Goal: Information Seeking & Learning: Check status

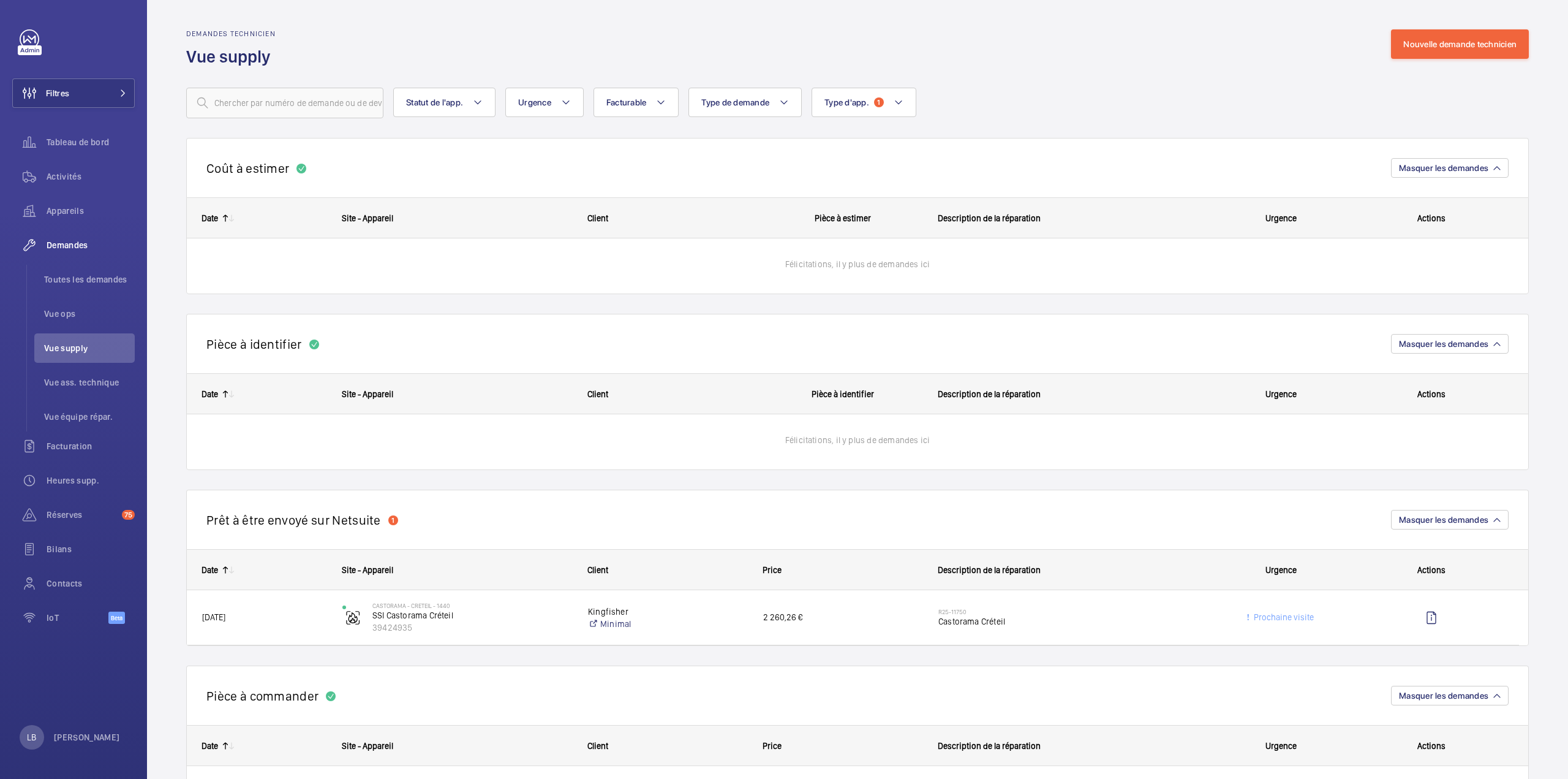
scroll to position [1410, 0]
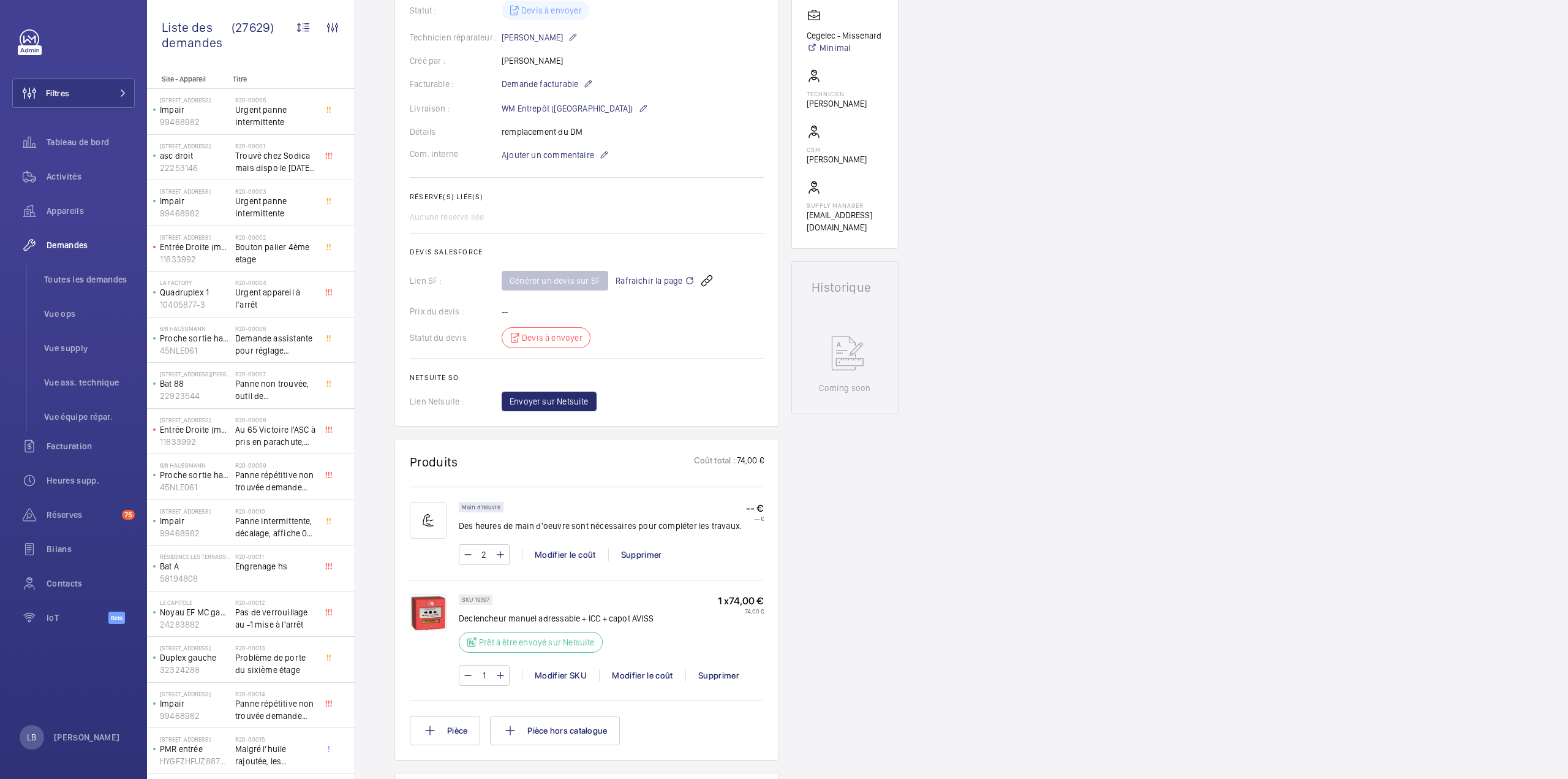
scroll to position [49, 0]
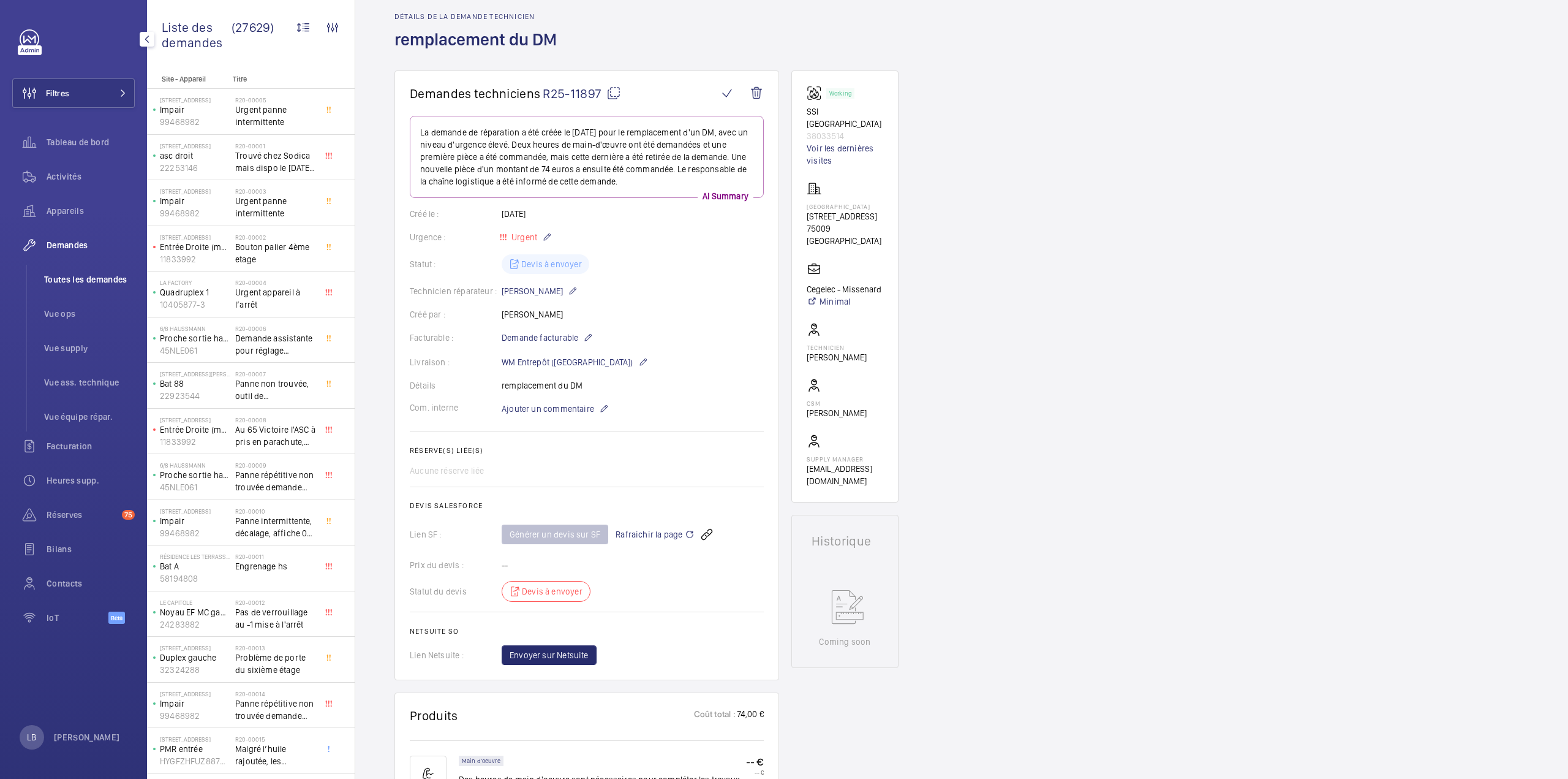
drag, startPoint x: 71, startPoint y: 274, endPoint x: 90, endPoint y: 274, distance: 19.0
click at [72, 274] on span "Toutes les demandes" at bounding box center [89, 280] width 90 height 13
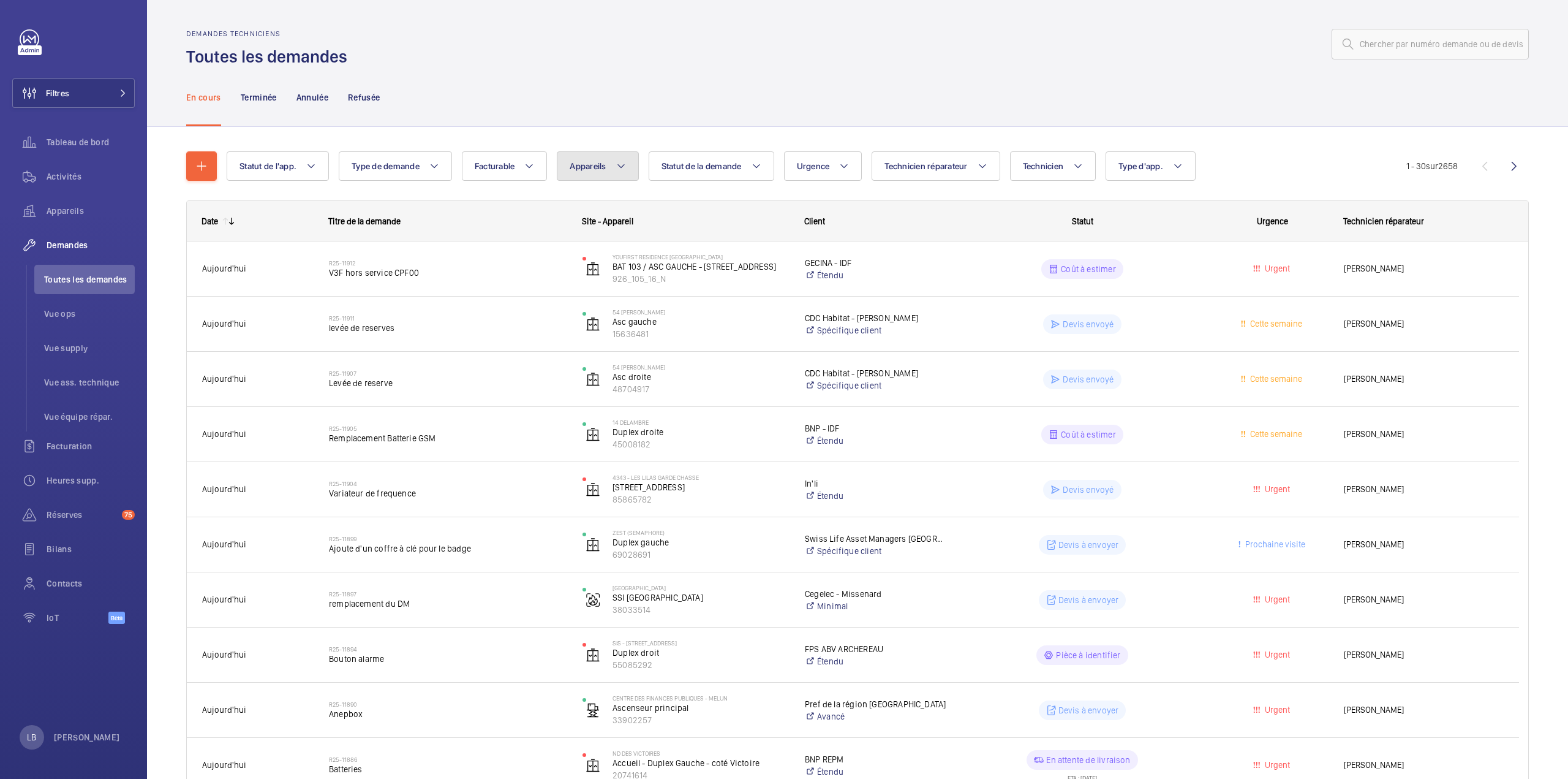
click at [588, 174] on button "Appareils" at bounding box center [598, 166] width 82 height 29
type input "castorama fresnes"
click at [577, 281] on label "SSI Castorama Fresnes , 86754743" at bounding box center [663, 277] width 212 height 29
click at [577, 281] on input "SSI Castorama Fresnes , 86754743" at bounding box center [583, 277] width 24 height 24
checkbox input "true"
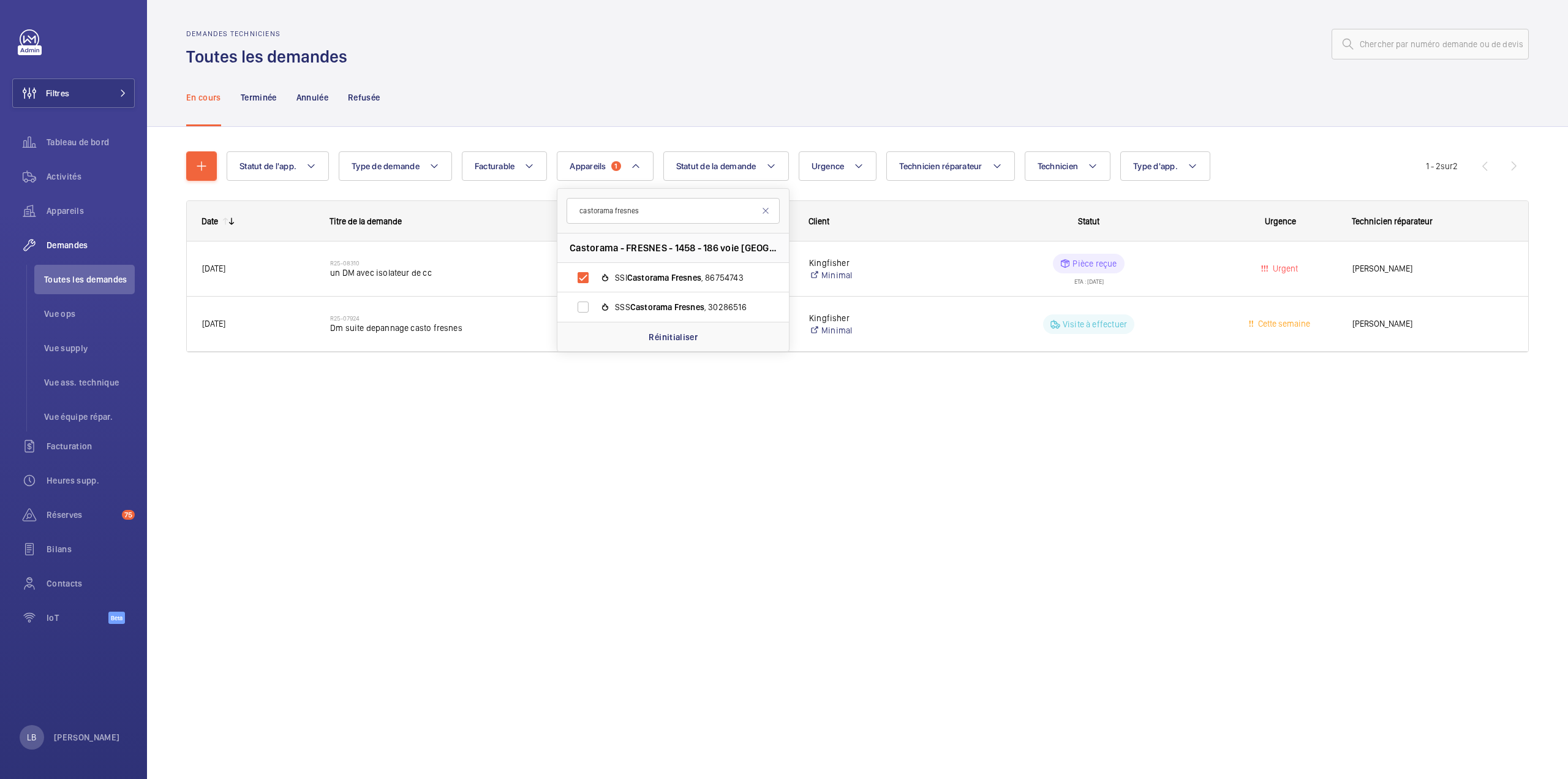
click at [996, 53] on div at bounding box center [942, 43] width 1175 height 29
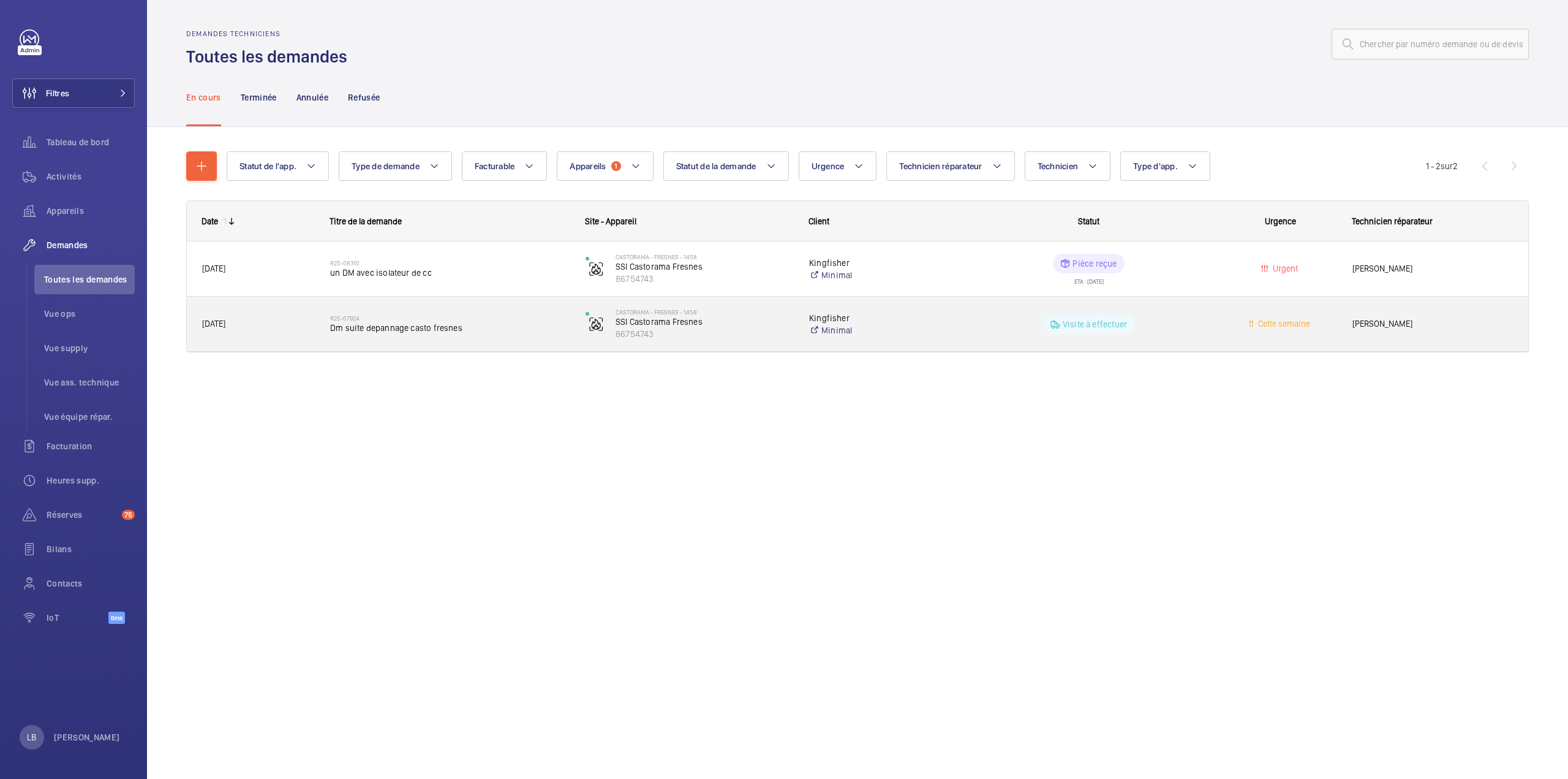
click at [1212, 325] on div "Cette semaine" at bounding box center [1274, 324] width 127 height 38
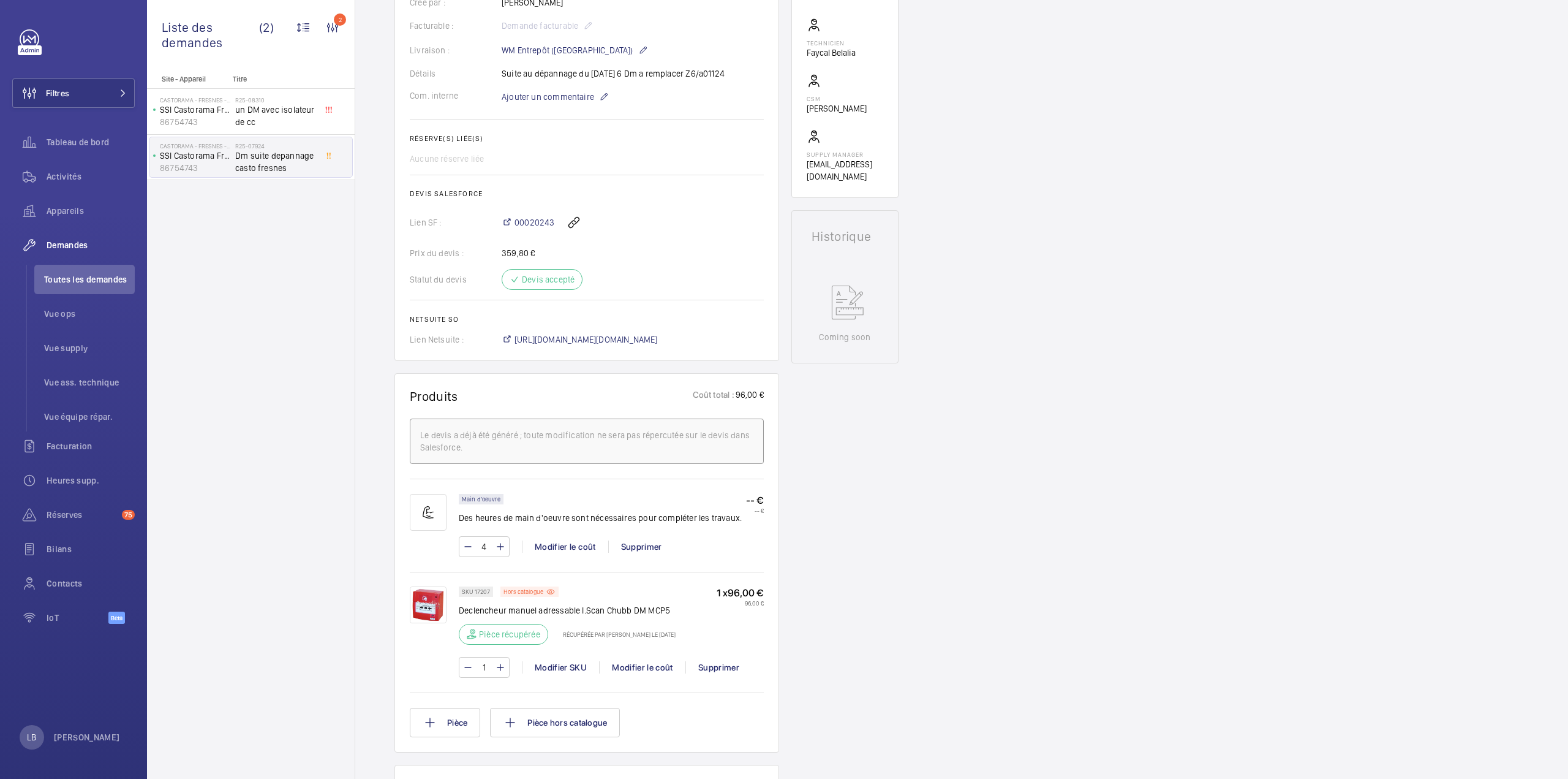
scroll to position [368, 0]
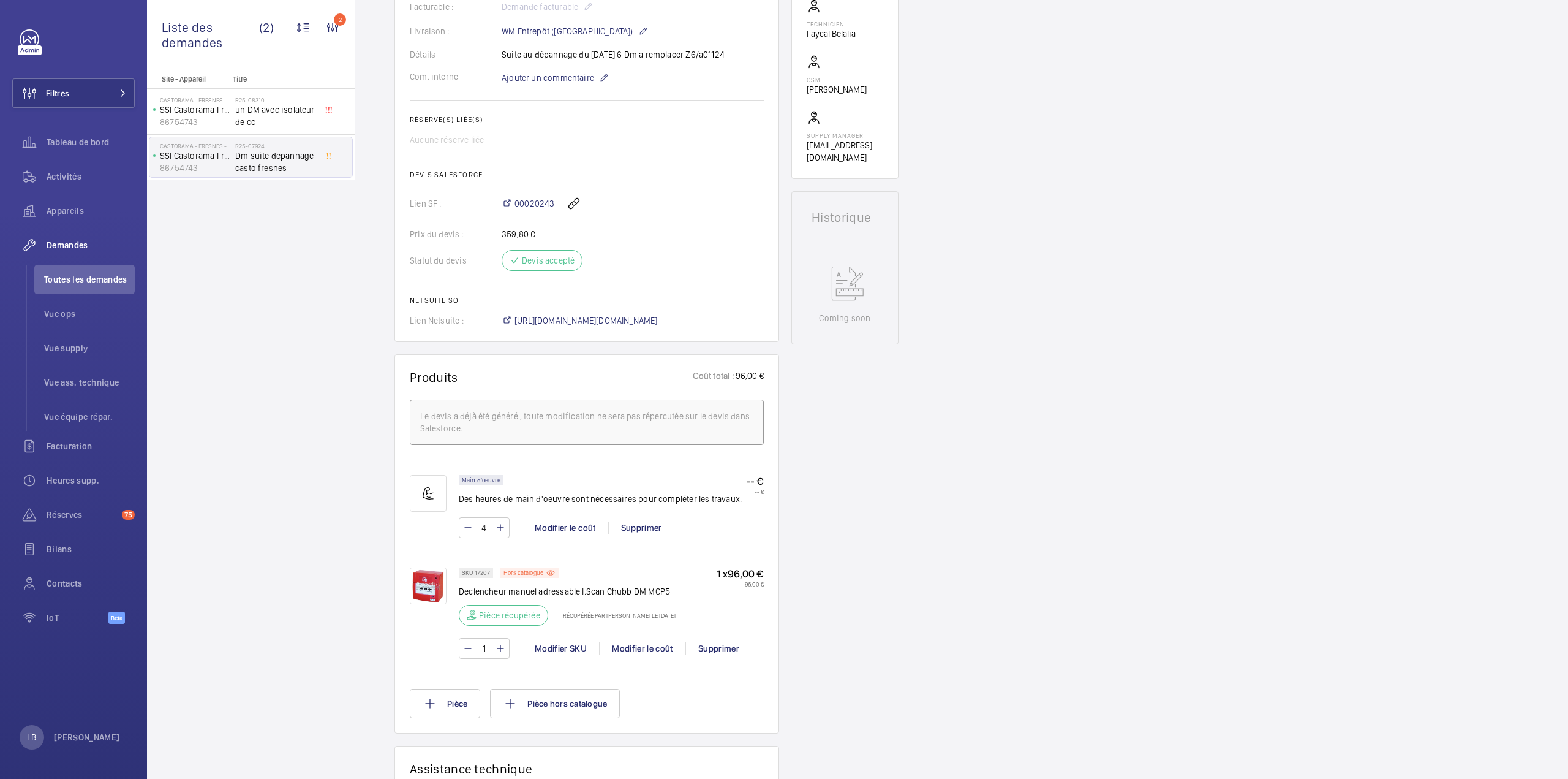
click at [468, 573] on p "SKU 17207" at bounding box center [476, 572] width 28 height 4
click at [276, 108] on span "un DM avec isolateur de cc" at bounding box center [276, 115] width 81 height 24
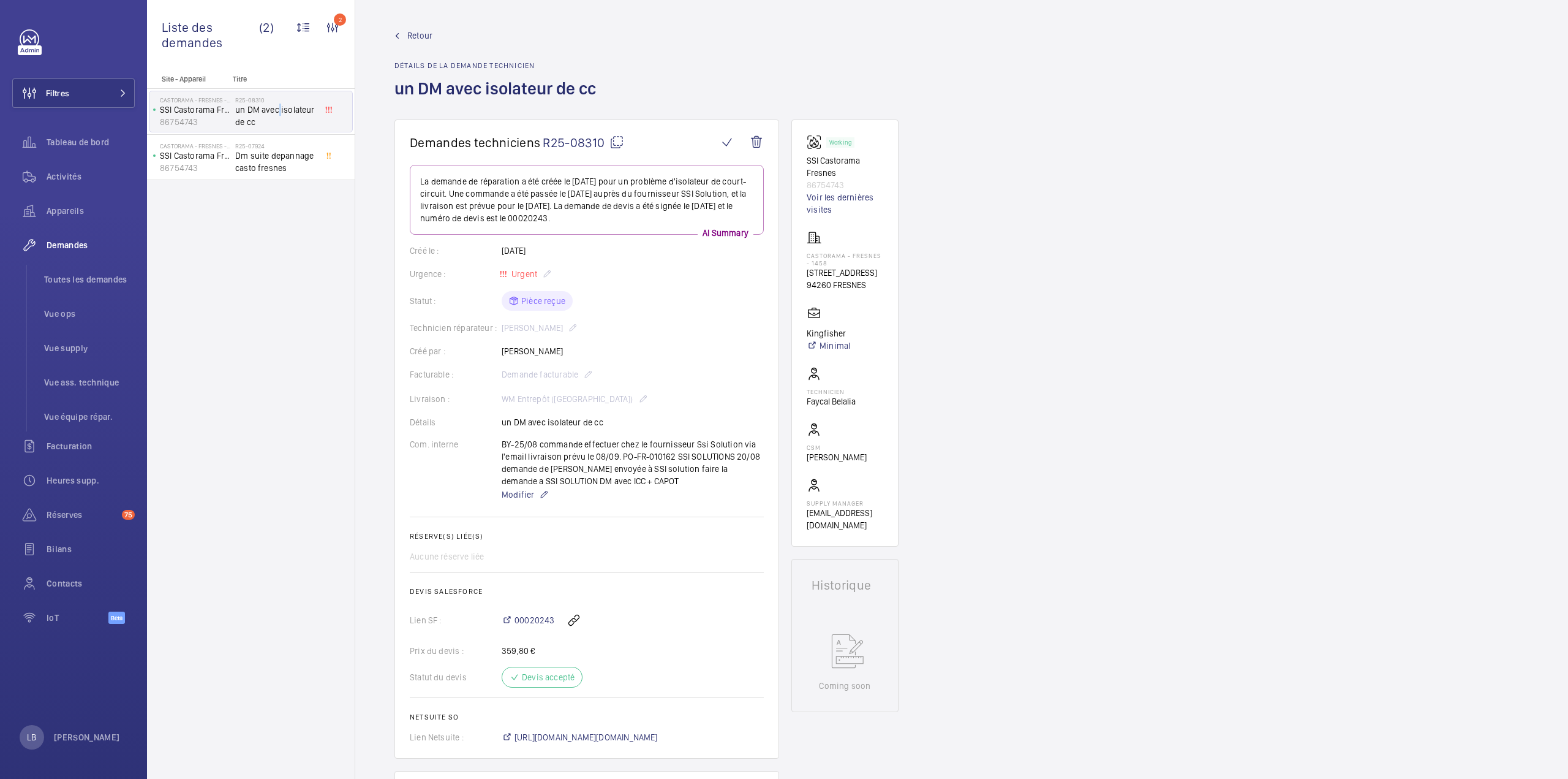
scroll to position [368, 0]
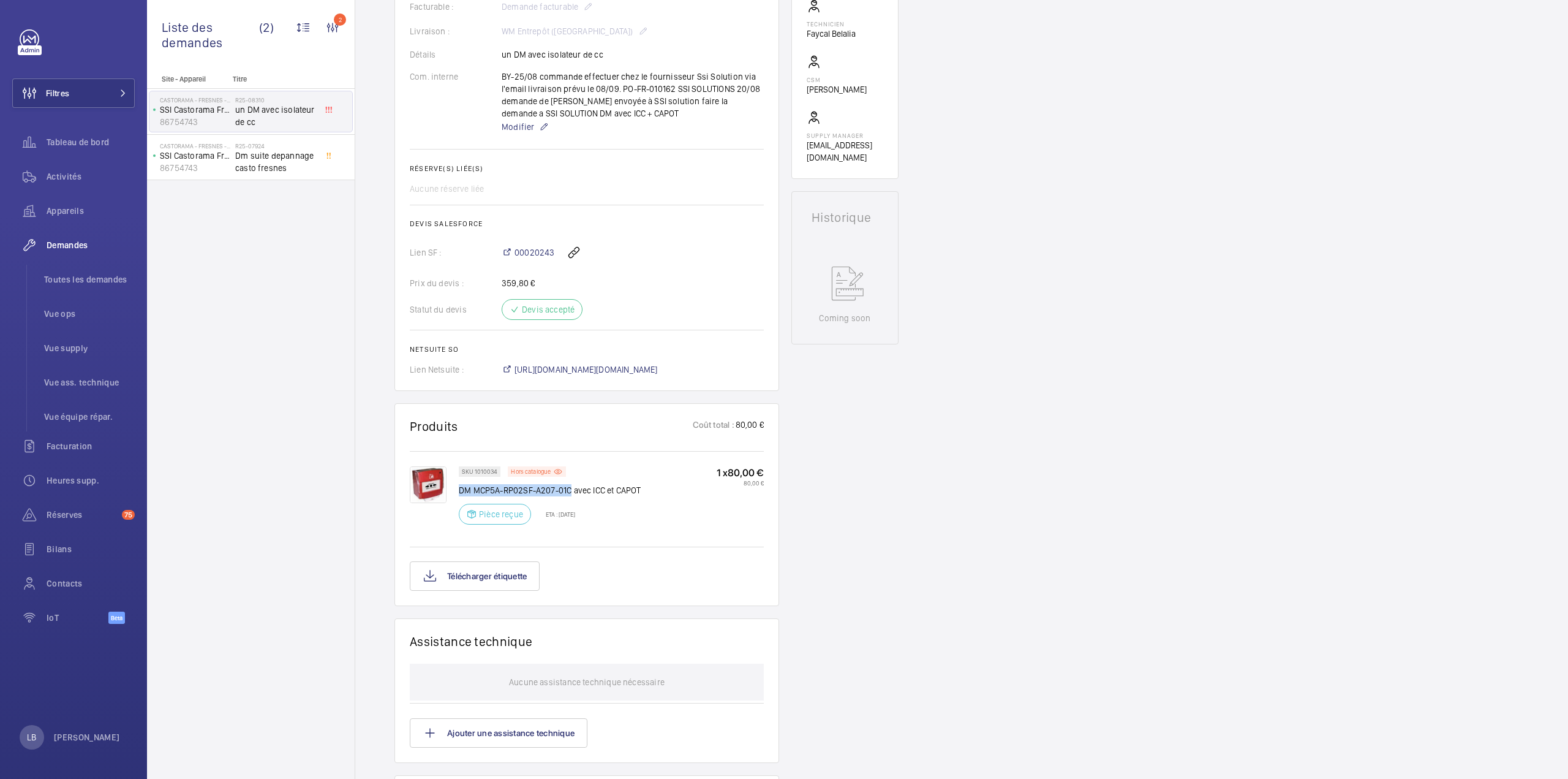
drag, startPoint x: 459, startPoint y: 487, endPoint x: 572, endPoint y: 486, distance: 113.0
click at [572, 486] on p "DM MCP5A-RP02SF-A207-01C avec ICC et CAPOT" at bounding box center [550, 490] width 183 height 13
copy p "DM MCP5A-RP02SF-A207-01C"
click at [252, 426] on div "Site - Appareil Titre Castorama - FRESNES - 1458 SSI Castorama Fresnes 86754743…" at bounding box center [250, 426] width 208 height 704
click at [1120, 159] on div "Demandes techniciens R25-08310 La demande de réparation a été créée le 18/06/20…" at bounding box center [962, 426] width 1213 height 1348
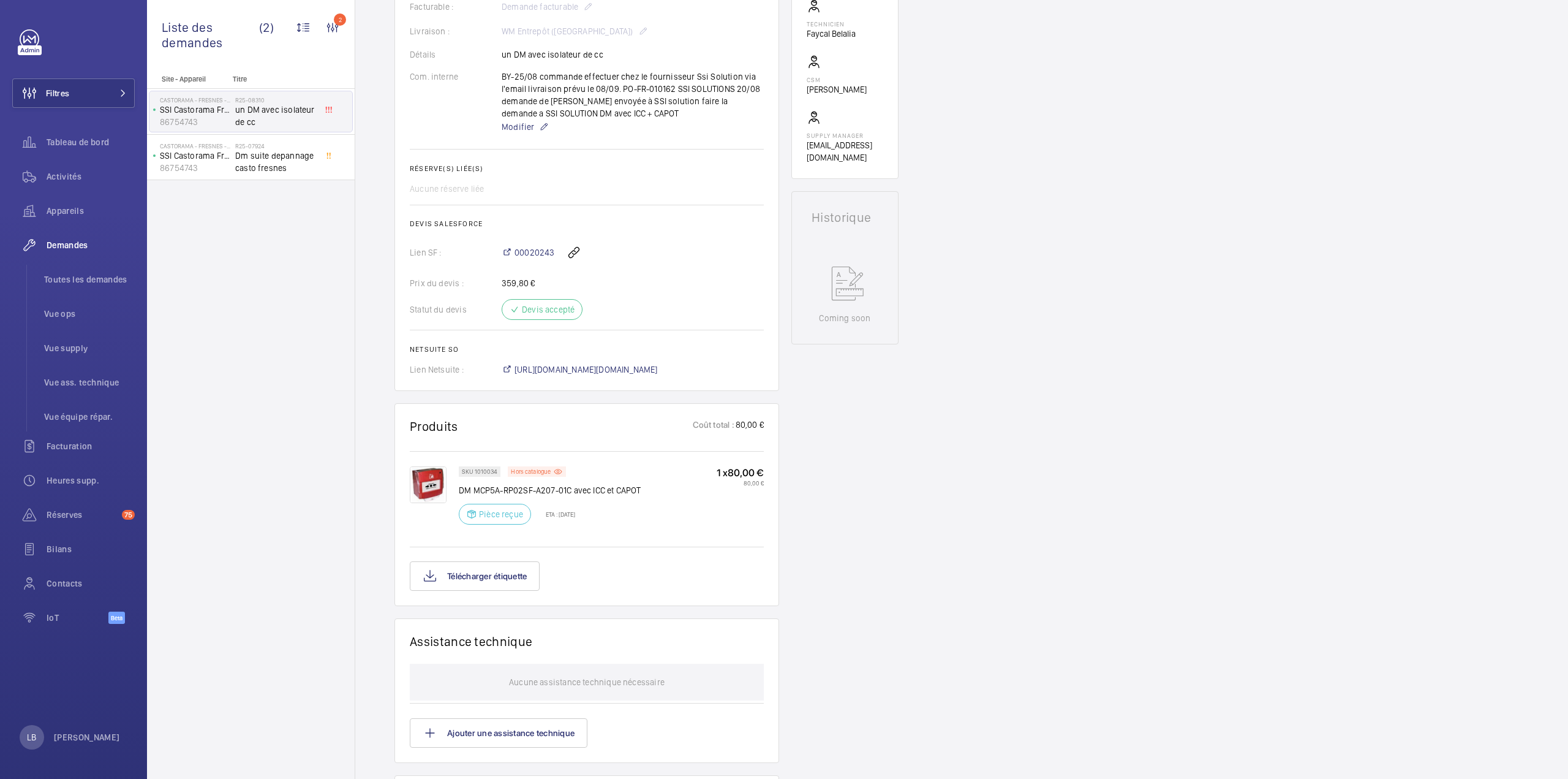
click at [367, 300] on div "Demandes techniciens R25-08310 La demande de réparation a été créée le 18/06/20…" at bounding box center [962, 426] width 1213 height 1348
click at [1214, 309] on div "Demandes techniciens R25-08310 La demande de réparation a été créée le 18/06/20…" at bounding box center [962, 426] width 1213 height 1348
click at [340, 372] on div "Site - Appareil Titre Castorama - FRESNES - 1458 SSI Castorama Fresnes 86754743…" at bounding box center [250, 426] width 208 height 704
click at [238, 158] on span "Dm suite depannage casto fresnes" at bounding box center [276, 161] width 81 height 24
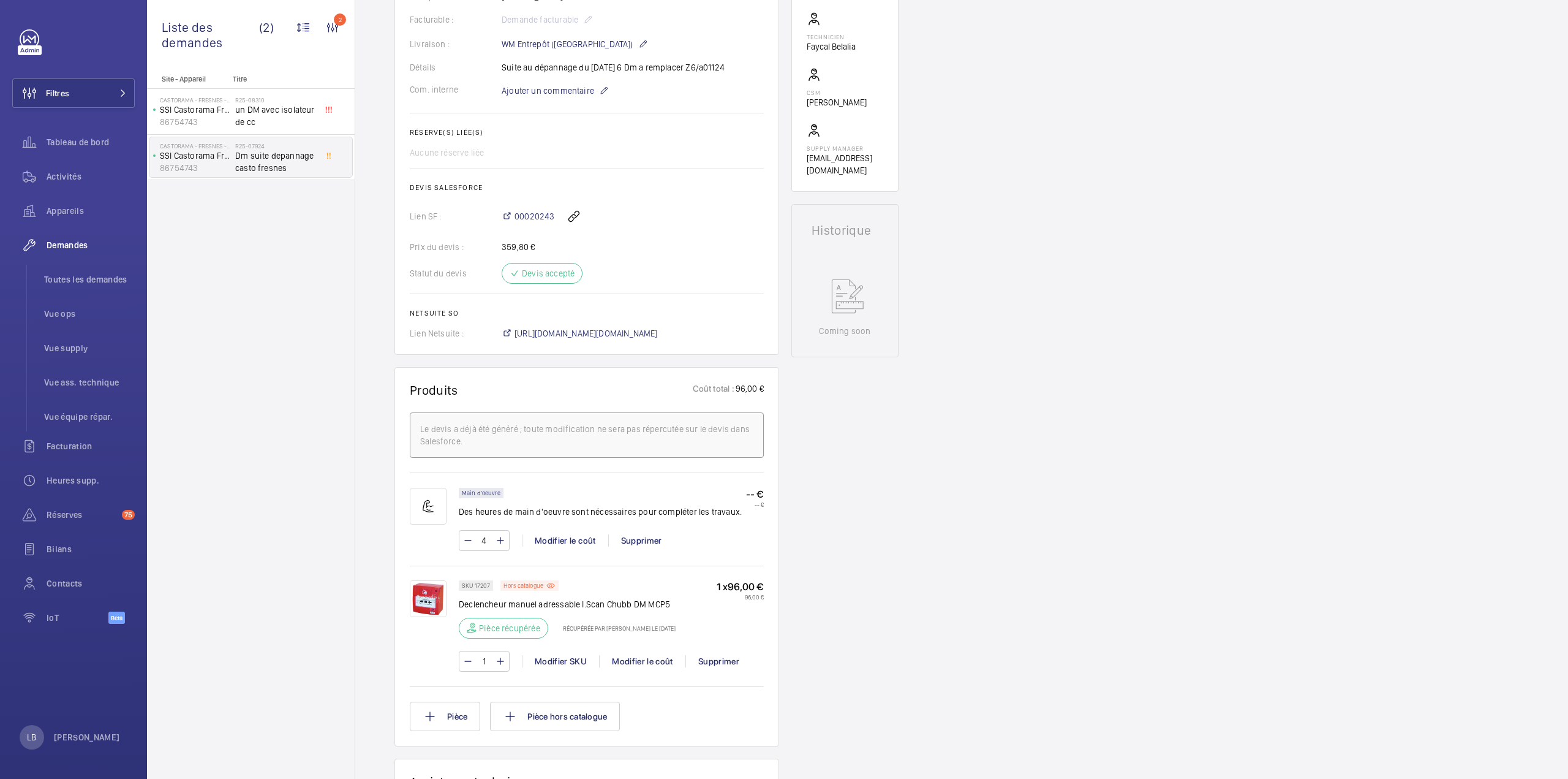
scroll to position [368, 0]
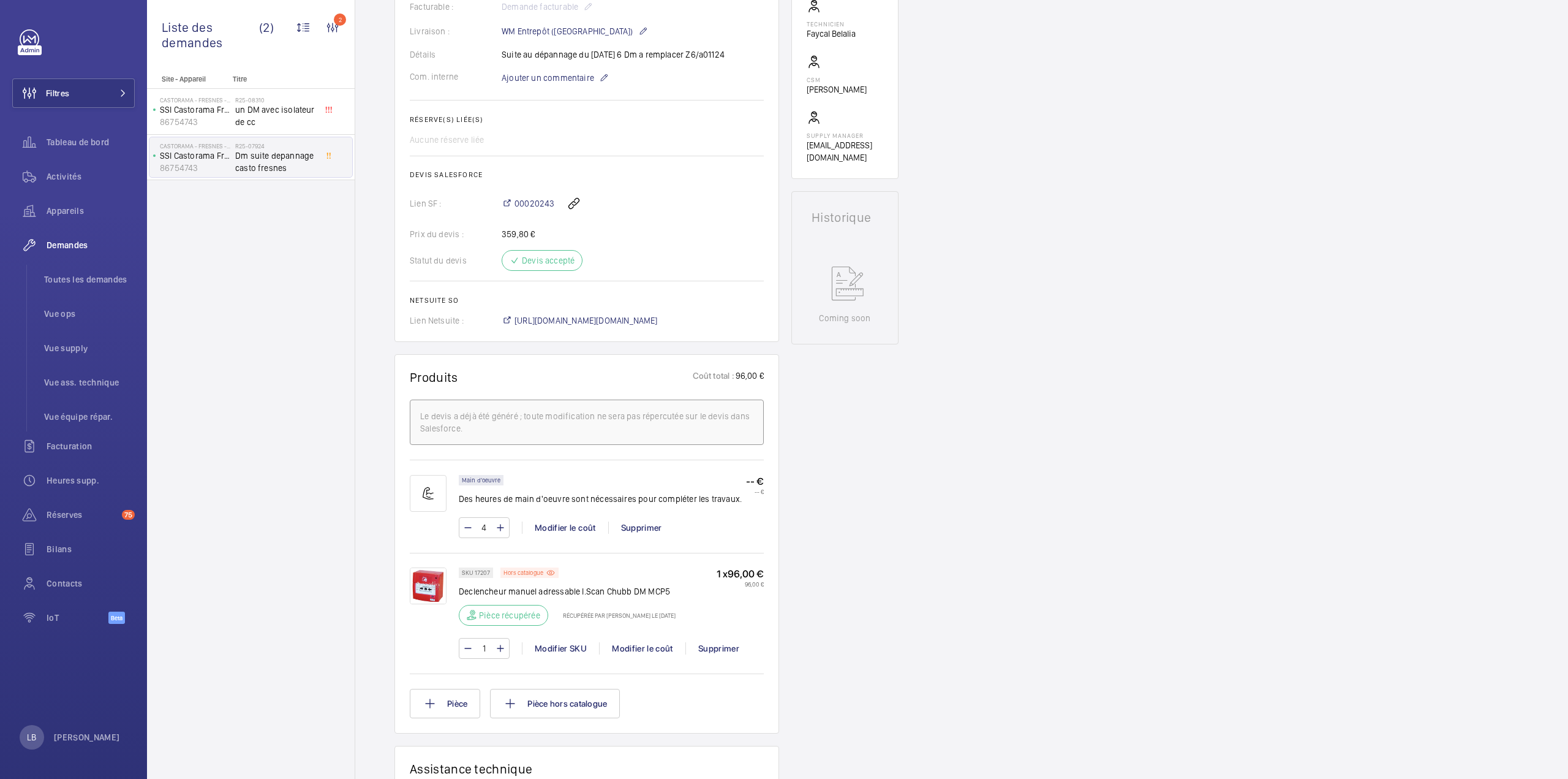
click at [265, 289] on div "Site - Appareil Titre Castorama - FRESNES - 1458 SSI Castorama Fresnes 86754743…" at bounding box center [250, 426] width 208 height 704
click at [223, 119] on p "86754743" at bounding box center [196, 122] width 71 height 13
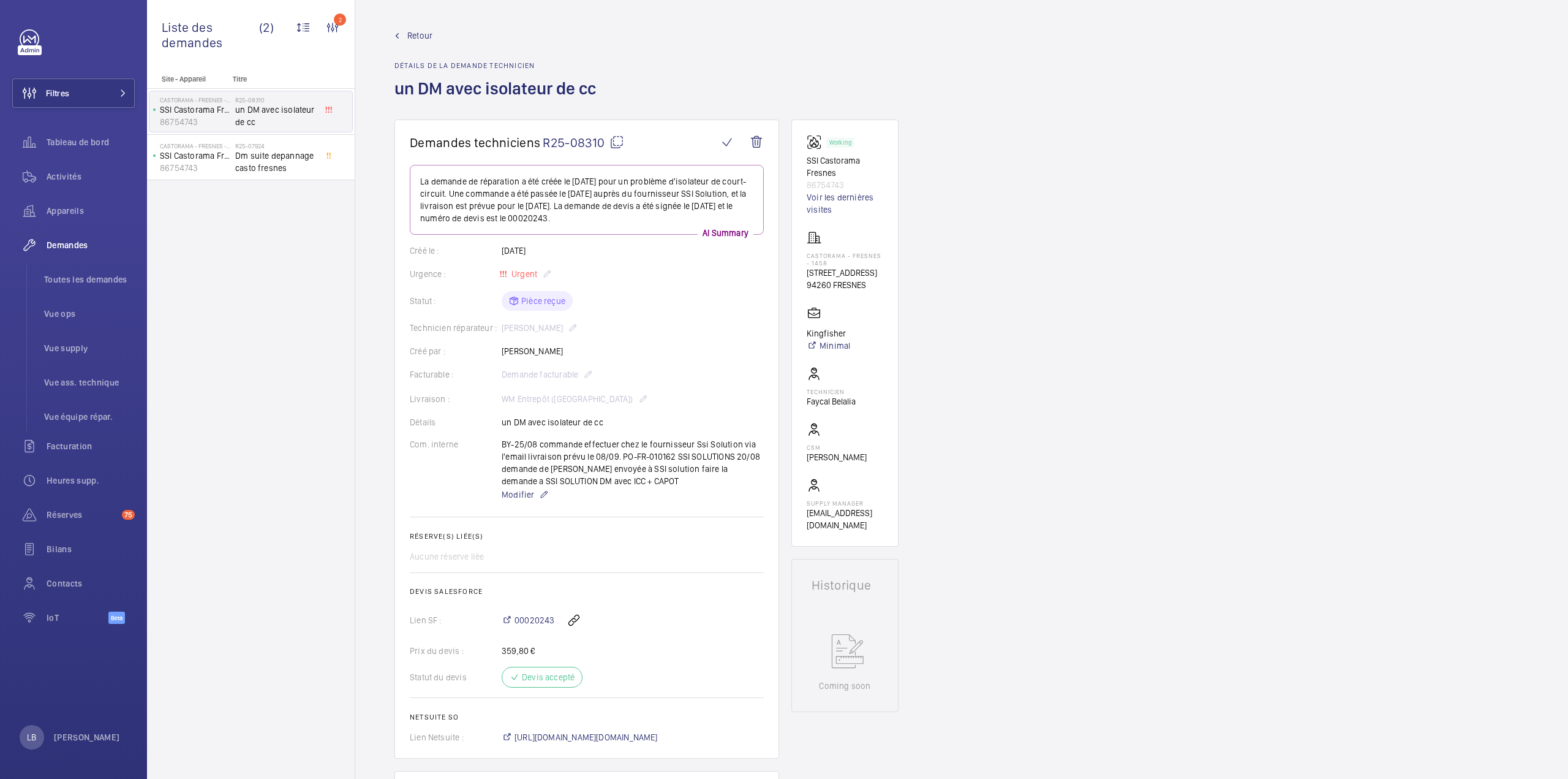
click at [1160, 141] on div "Demandes techniciens R25-08310 La demande de réparation a été créée le 18/06/20…" at bounding box center [962, 793] width 1213 height 1348
click at [222, 166] on p "86754743" at bounding box center [196, 168] width 71 height 13
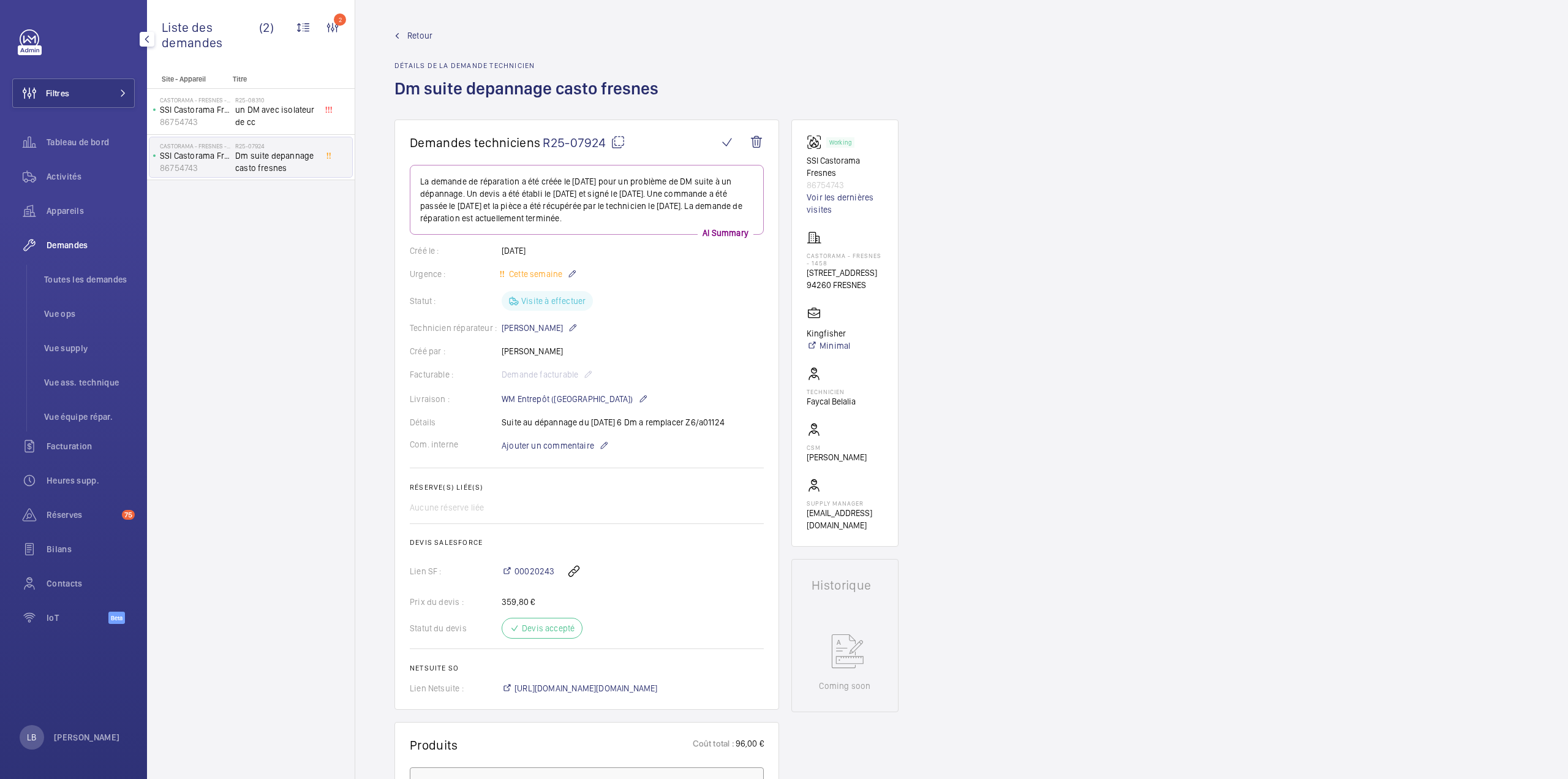
click at [233, 285] on div "Site - Appareil Titre Castorama - FRESNES - 1458 SSI Castorama Fresnes 86754743…" at bounding box center [250, 426] width 208 height 704
drag, startPoint x: 90, startPoint y: 275, endPoint x: 106, endPoint y: 263, distance: 20.0
click at [91, 275] on span "Toutes les demandes" at bounding box center [89, 280] width 90 height 13
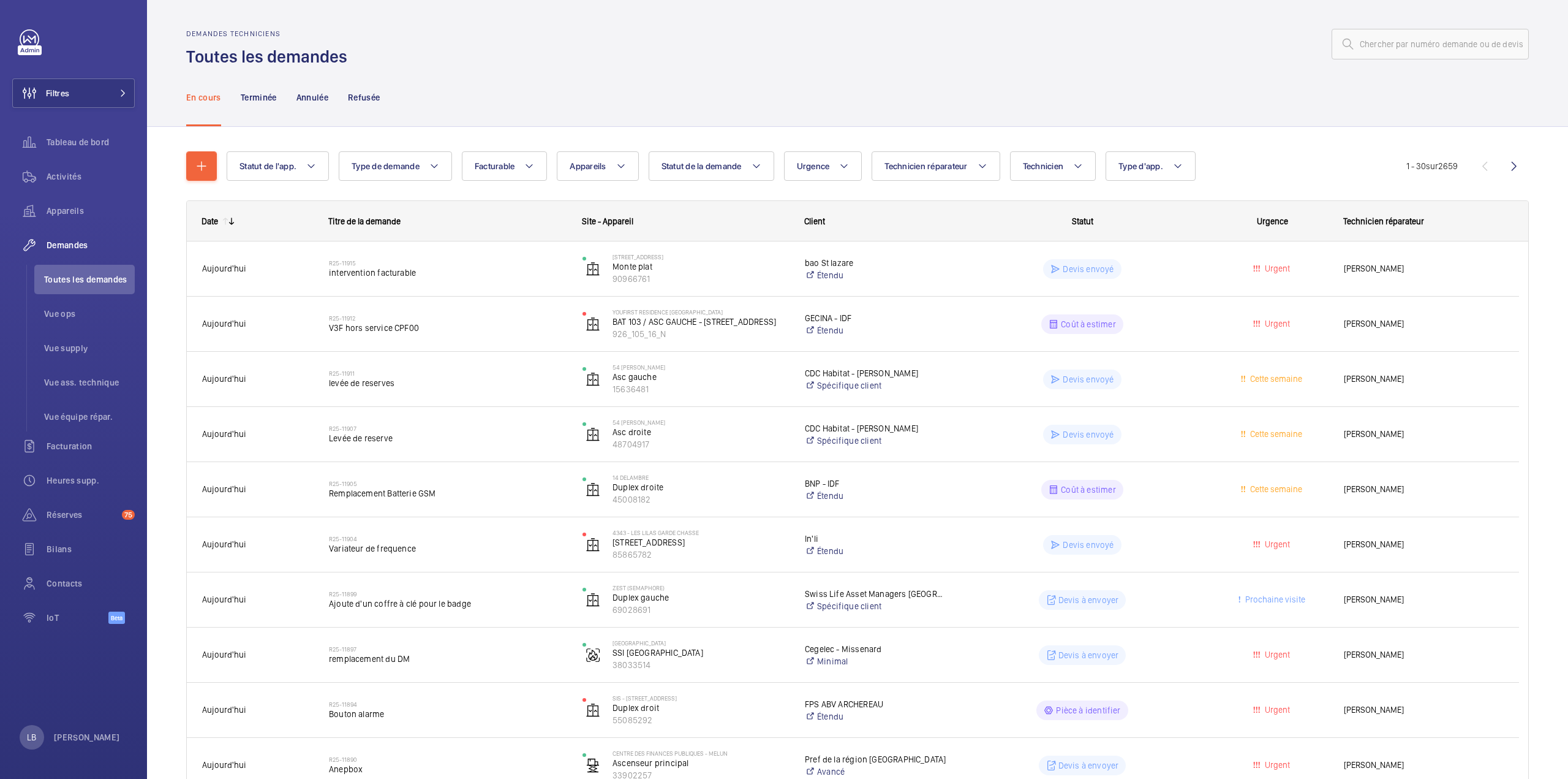
click at [545, 27] on wm-front-admin-header "Demandes techniciens Toutes les demandes" at bounding box center [857, 34] width 1421 height 68
click at [1142, 170] on span "Type d'app." at bounding box center [1141, 166] width 45 height 9
click at [1114, 292] on label "Sécurité incendie" at bounding box center [1213, 291] width 214 height 29
click at [1114, 292] on input "Sécurité incendie" at bounding box center [1124, 291] width 24 height 24
checkbox input "true"
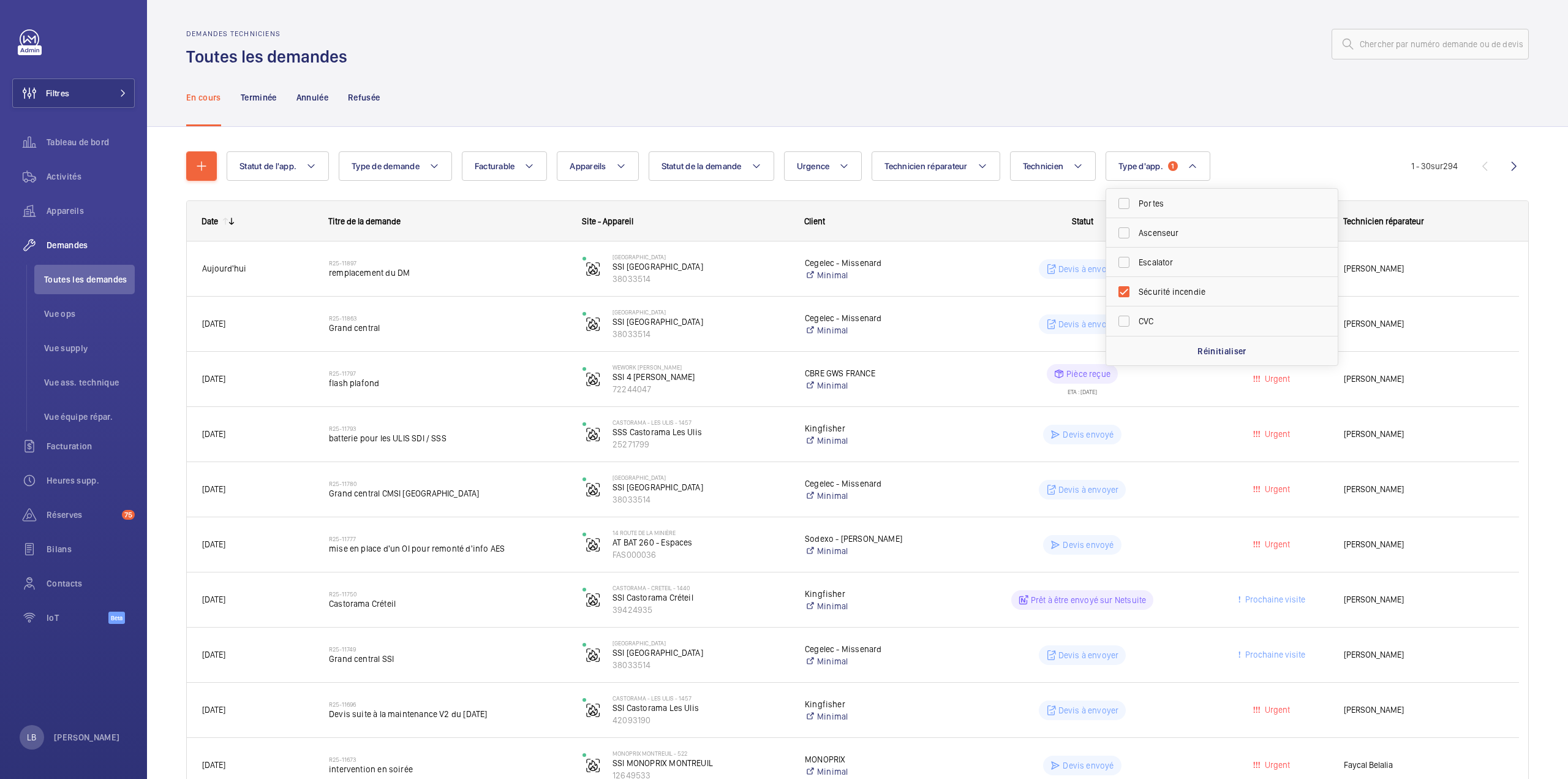
click at [994, 54] on div at bounding box center [942, 43] width 1175 height 29
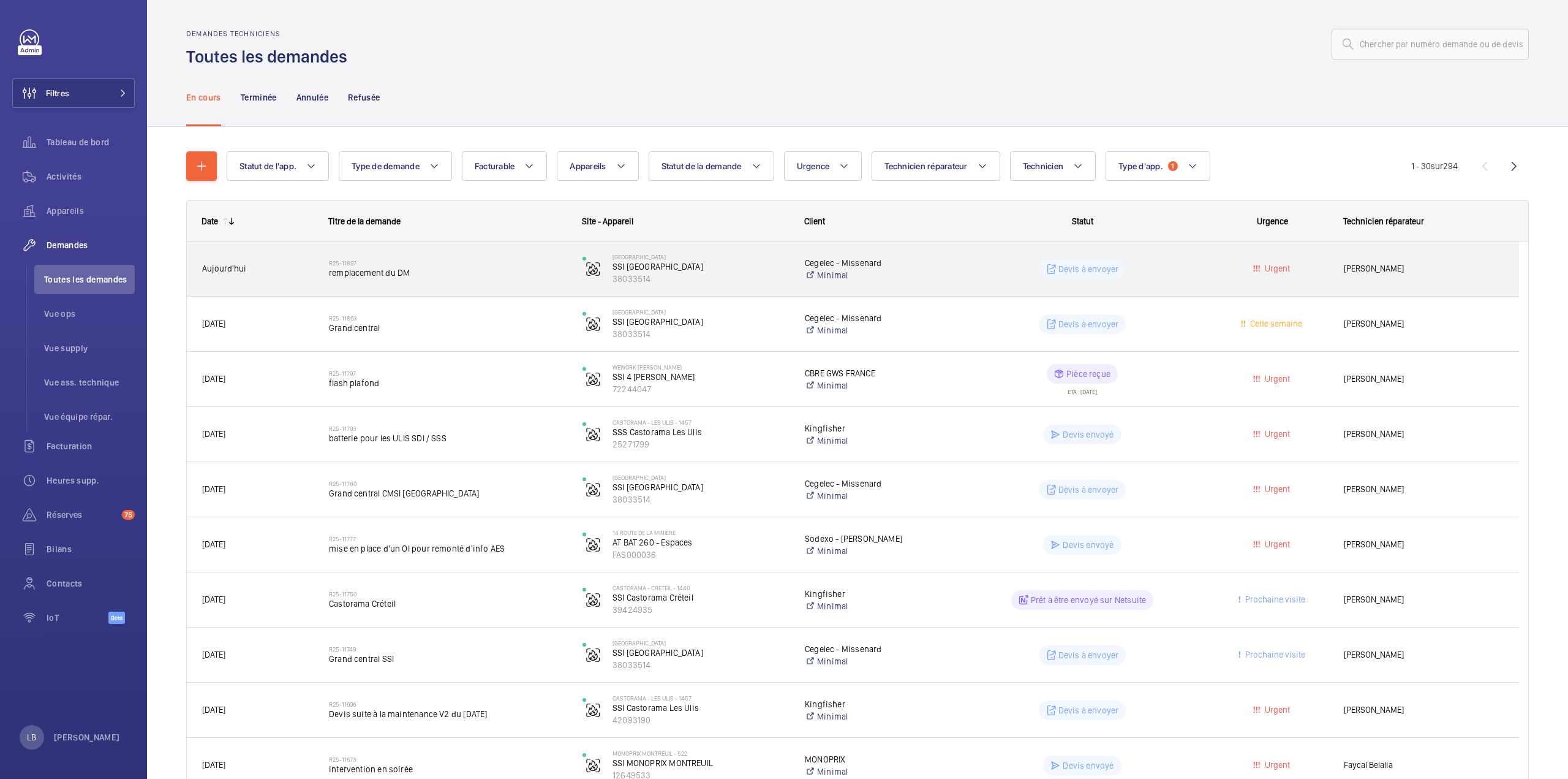
click at [1169, 271] on wm-front-pills-cell "Devis à envoyer" at bounding box center [1082, 269] width 238 height 20
